Goal: Information Seeking & Learning: Learn about a topic

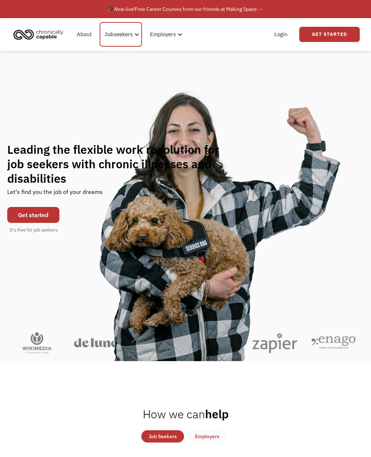
click at [128, 32] on div "Jobseekers" at bounding box center [119, 34] width 28 height 9
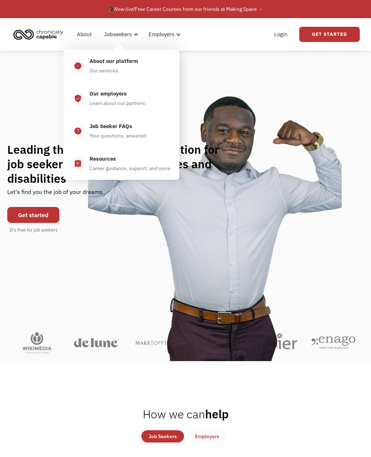
click at [123, 124] on div "Job Seeker FAQs" at bounding box center [110, 126] width 43 height 9
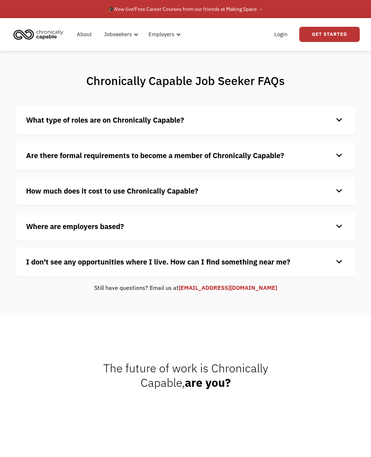
click at [144, 123] on strong "What type of roles are on Chronically Capable?" at bounding box center [105, 120] width 158 height 10
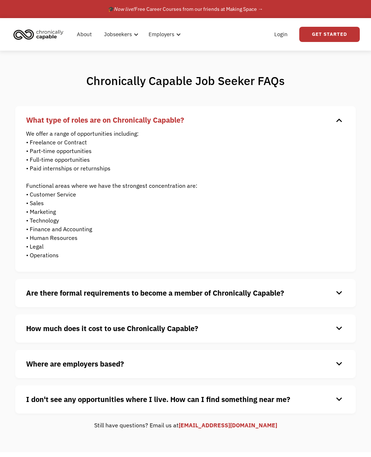
click at [333, 295] on div "keyboard_arrow_down" at bounding box center [339, 293] width 12 height 11
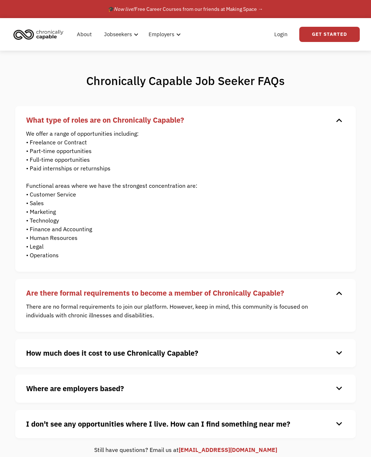
click at [334, 298] on div "keyboard_arrow_down" at bounding box center [339, 293] width 12 height 11
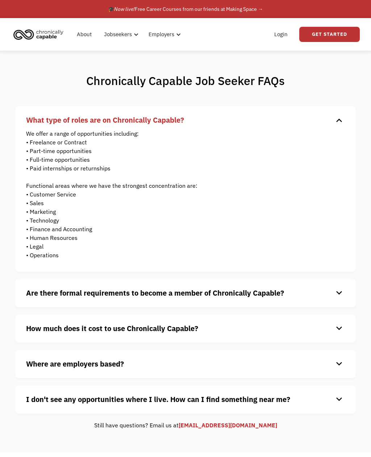
click at [333, 330] on h4 "How much does it cost to use Chronically Capable?" at bounding box center [179, 328] width 307 height 11
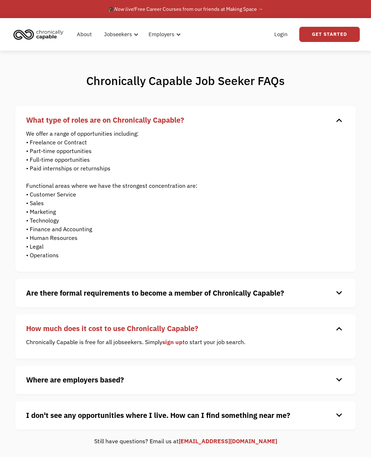
click at [335, 333] on div "keyboard_arrow_down" at bounding box center [339, 328] width 12 height 11
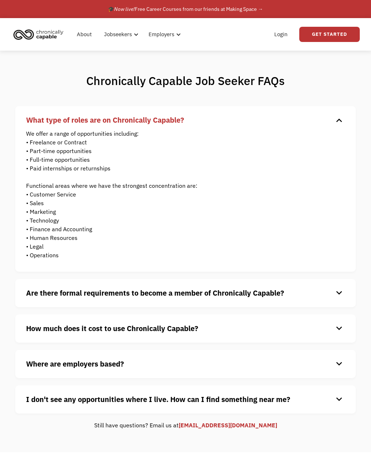
click at [335, 363] on div "keyboard_arrow_down" at bounding box center [339, 364] width 12 height 11
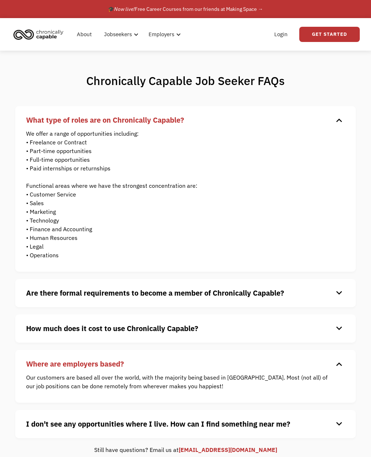
click at [342, 356] on div "Where are employers based? keyboard_arrow_down Our customers are based all over…" at bounding box center [185, 376] width 340 height 53
click at [338, 367] on div "keyboard_arrow_down" at bounding box center [339, 364] width 12 height 11
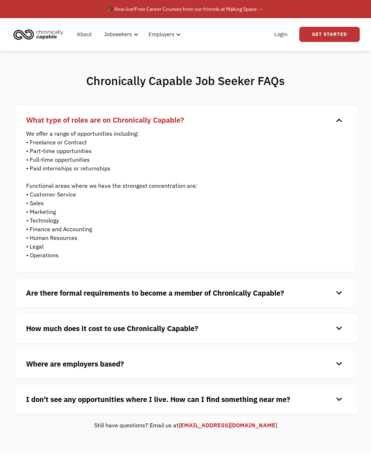
click at [334, 397] on div "keyboard_arrow_down" at bounding box center [339, 399] width 12 height 11
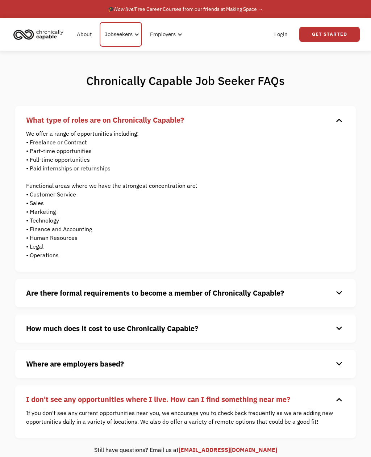
click at [122, 34] on div "Jobseekers" at bounding box center [119, 34] width 28 height 9
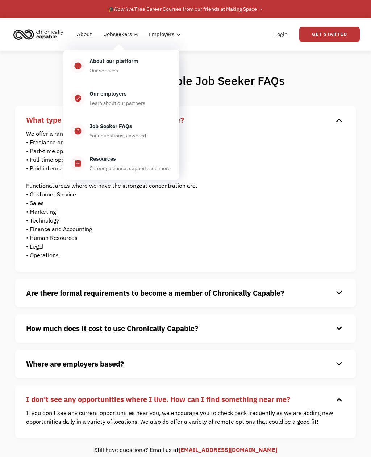
click at [102, 166] on div "Career guidance, support, and more" at bounding box center [129, 168] width 81 height 9
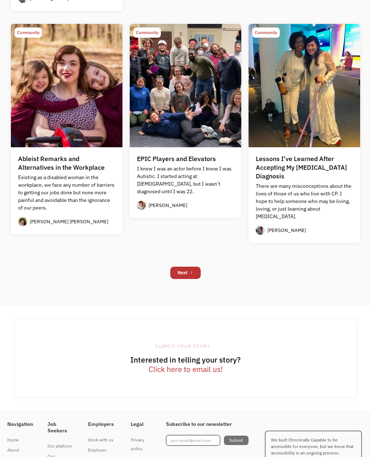
scroll to position [862, 0]
